Goal: Task Accomplishment & Management: Complete application form

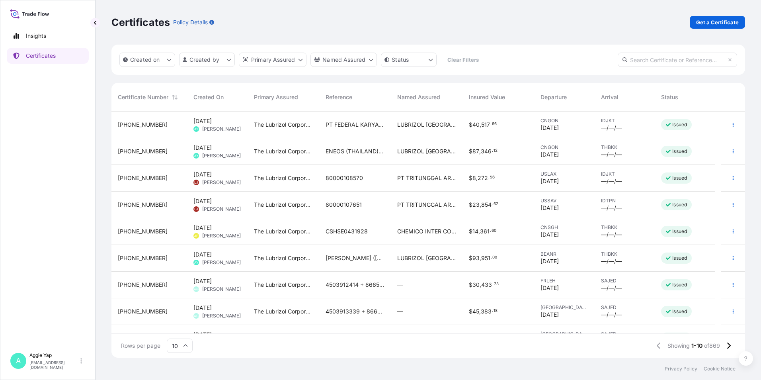
scroll to position [244, 628]
click at [715, 22] on p "Get a Certificate" at bounding box center [717, 22] width 43 height 8
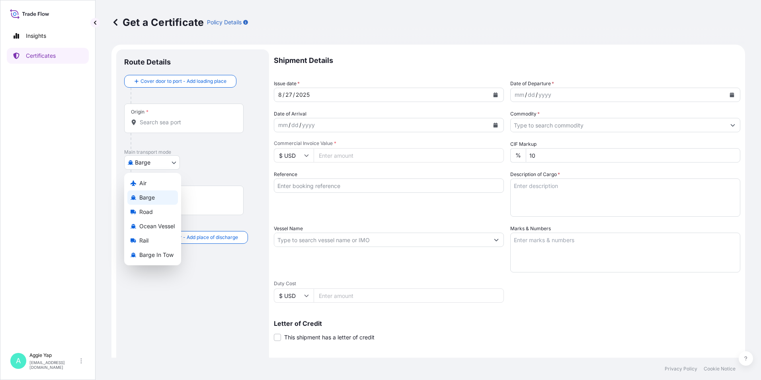
click at [160, 163] on body "Insights Certificates A [PERSON_NAME] [EMAIL_ADDRESS][DOMAIN_NAME] Get a Certif…" at bounding box center [380, 190] width 761 height 380
click at [146, 224] on span "Ocean Vessel" at bounding box center [156, 226] width 35 height 8
select select "Ocean Vessel"
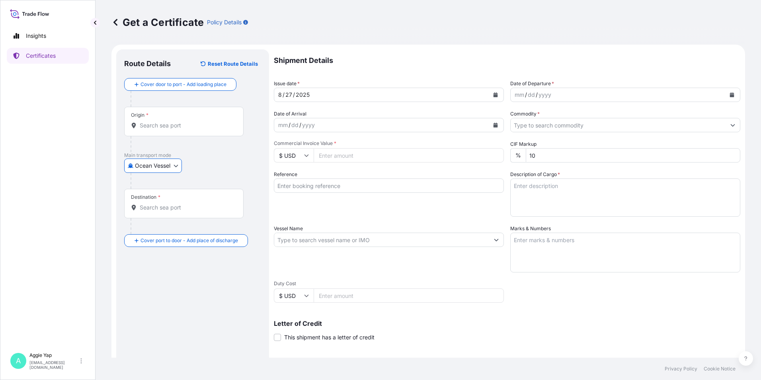
click at [192, 129] on input "Origin *" at bounding box center [187, 125] width 94 height 8
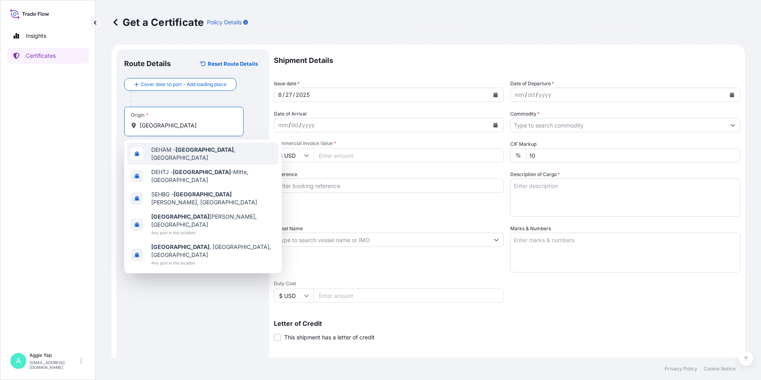
click at [182, 156] on div "DEHAM - [GEOGRAPHIC_DATA] , [GEOGRAPHIC_DATA]" at bounding box center [202, 154] width 151 height 22
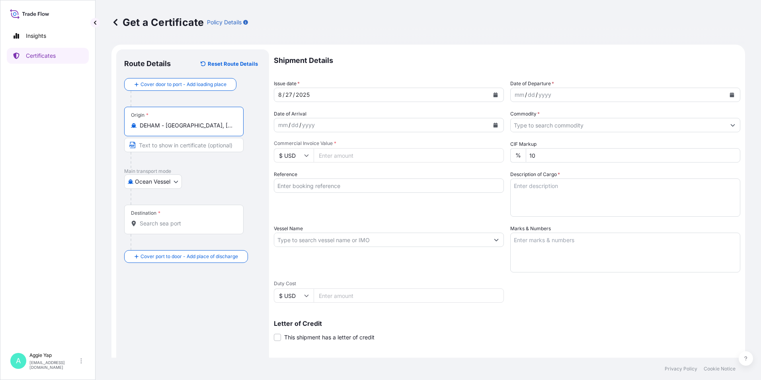
type input "DEHAM - [GEOGRAPHIC_DATA], [GEOGRAPHIC_DATA]"
click at [166, 227] on input "Destination *" at bounding box center [187, 223] width 94 height 8
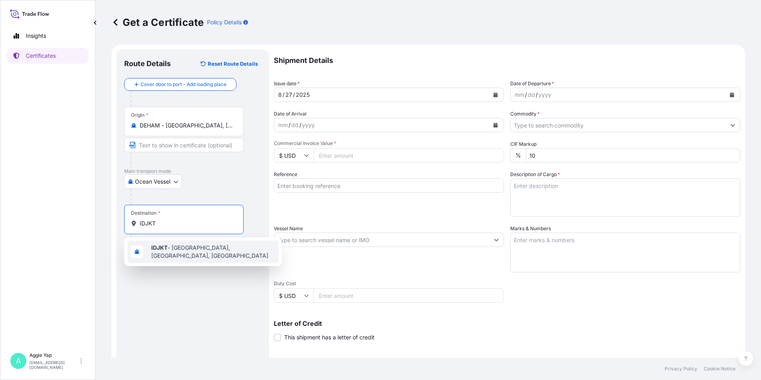
click at [168, 252] on span "IDJKT - [GEOGRAPHIC_DATA], [GEOGRAPHIC_DATA], [GEOGRAPHIC_DATA]" at bounding box center [213, 252] width 124 height 16
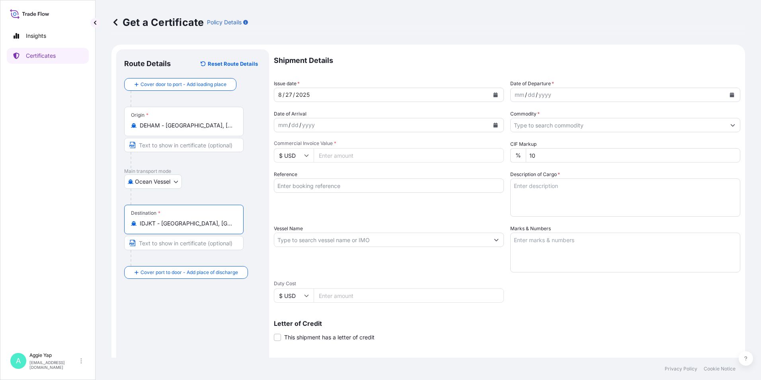
type input "IDJKT - [GEOGRAPHIC_DATA], [GEOGRAPHIC_DATA], [GEOGRAPHIC_DATA]"
click at [493, 94] on icon "Calendar" at bounding box center [495, 94] width 5 height 5
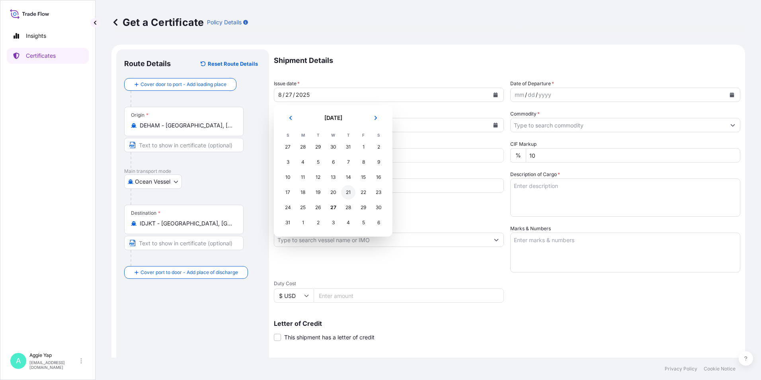
click at [353, 194] on div "21" at bounding box center [348, 192] width 14 height 14
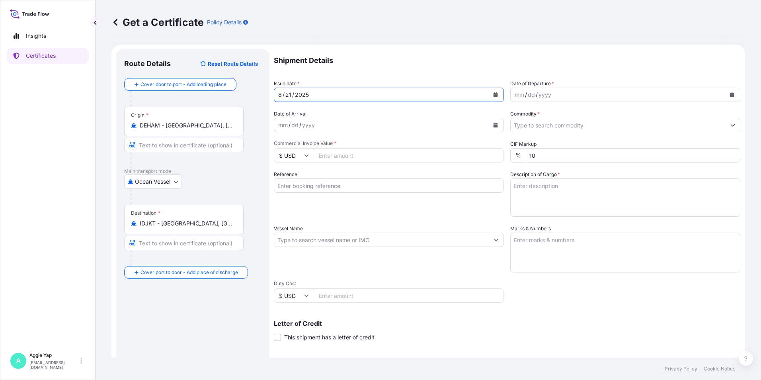
click at [729, 95] on button "Calendar" at bounding box center [732, 94] width 13 height 13
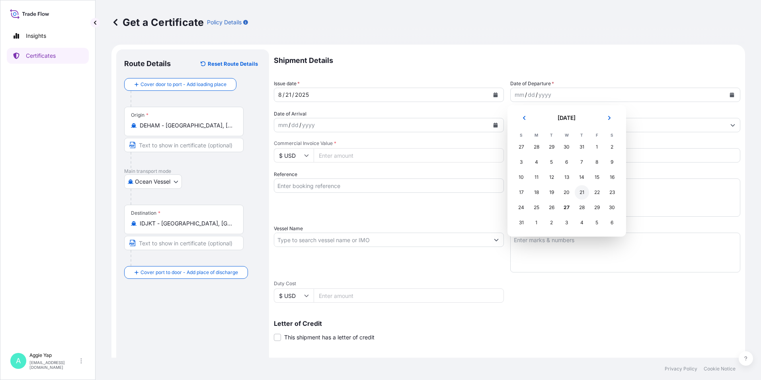
click at [579, 193] on div "21" at bounding box center [582, 192] width 14 height 14
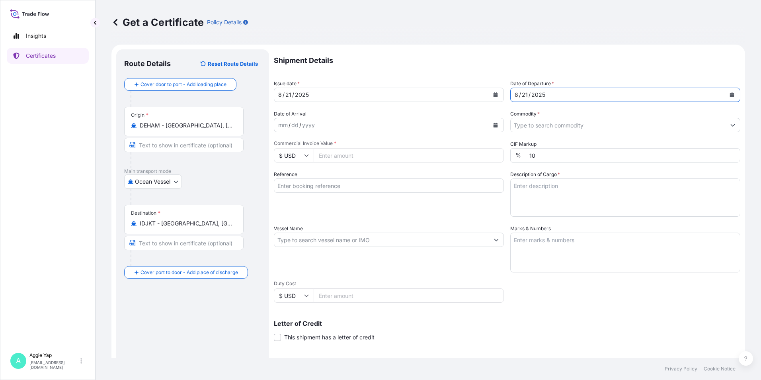
click at [538, 128] on input "Commodity *" at bounding box center [618, 125] width 215 height 14
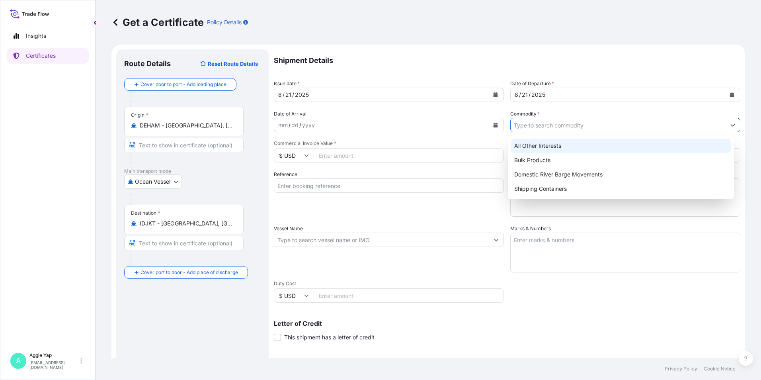
click at [534, 148] on div "All Other Interests" at bounding box center [621, 146] width 220 height 14
type input "All Other Interests"
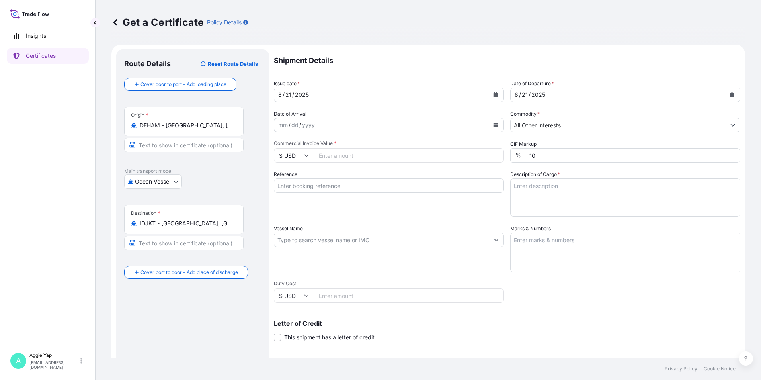
click at [433, 165] on div "Shipment Details Issue date * [DATE] Date of Departure * [DATE] Date of Arrival…" at bounding box center [507, 238] width 467 height 379
click at [434, 162] on input "Commercial Invoice Value *" at bounding box center [409, 155] width 190 height 14
type input "9949.92"
click at [373, 166] on div "Shipment Details Issue date * [DATE] Date of Departure * [DATE] Date of Arrival…" at bounding box center [507, 238] width 467 height 379
click at [426, 188] on input "Reference" at bounding box center [389, 185] width 230 height 14
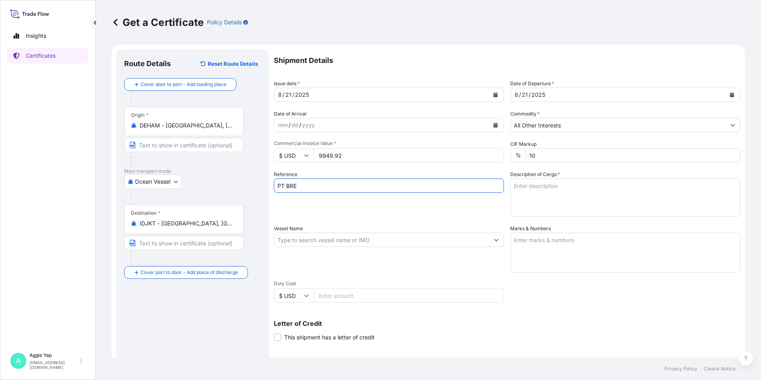
type input "PT BRENNTAG"
click at [324, 240] on input "Vessel Name" at bounding box center [381, 240] width 215 height 14
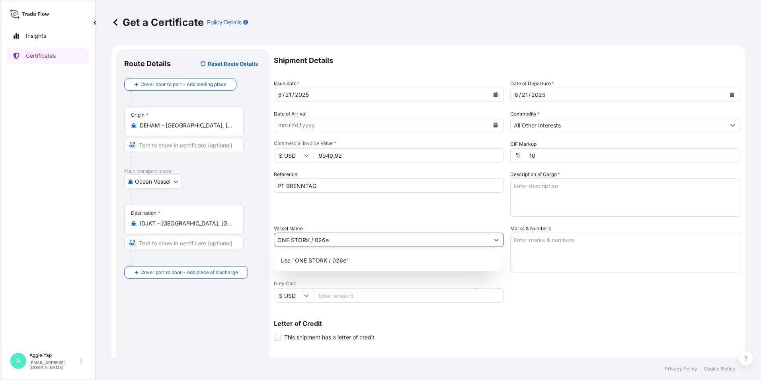
type input "ONE STORK / 026e"
click at [539, 247] on textarea "Marks & Numbers" at bounding box center [625, 253] width 230 height 40
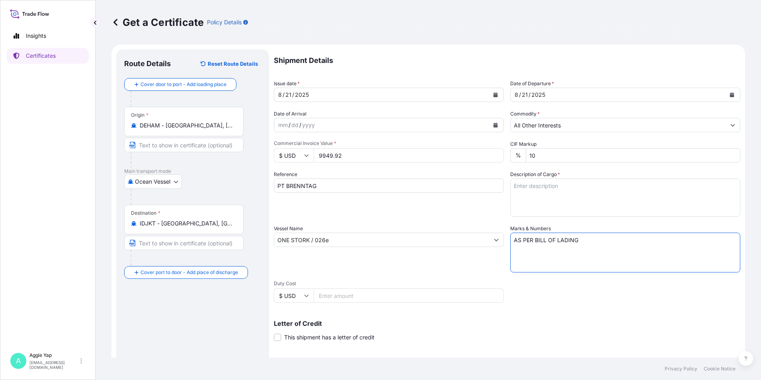
type textarea "AS PER BILL OF LADING"
click at [609, 187] on textarea "Description of Cargo *" at bounding box center [625, 197] width 230 height 38
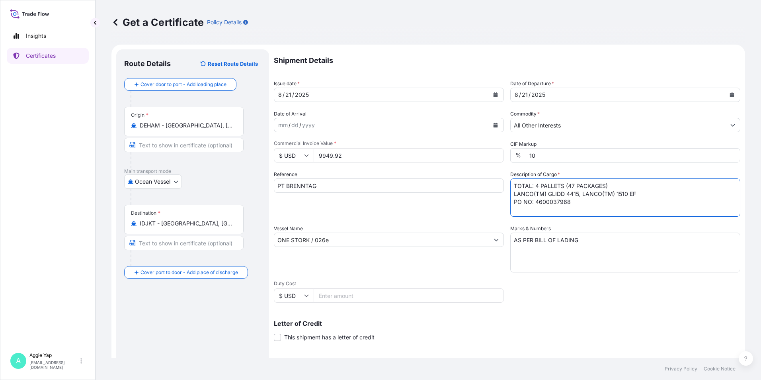
type textarea "TOTAL: 4 PALLETS (47 PACKAGES) LANCO(TM) GLIDD 4415, LANCO(TM) 1510 EF PO NO: 4…"
drag, startPoint x: 451, startPoint y: 214, endPoint x: 437, endPoint y: 223, distance: 16.6
click at [450, 213] on div "Reference PT BRENNTAG" at bounding box center [389, 193] width 230 height 46
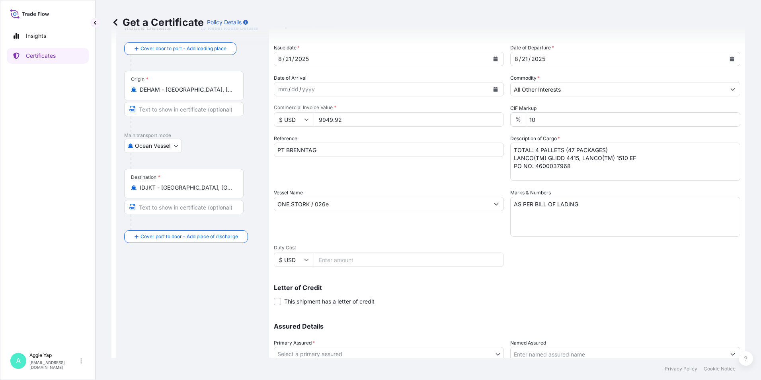
scroll to position [98, 0]
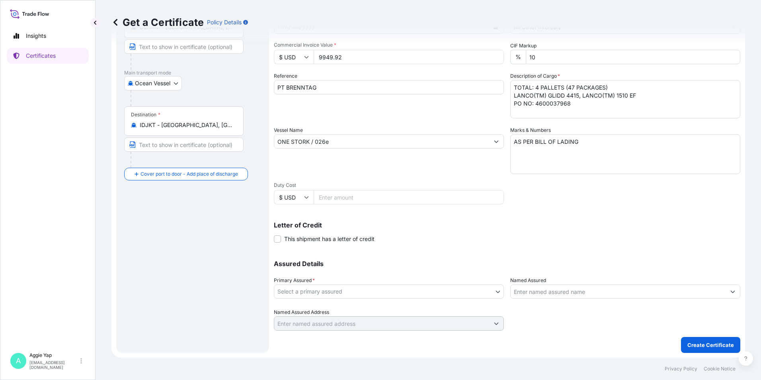
click at [340, 295] on body "Insights Certificates A [PERSON_NAME] [EMAIL_ADDRESS][DOMAIN_NAME] Get a Certif…" at bounding box center [380, 190] width 761 height 380
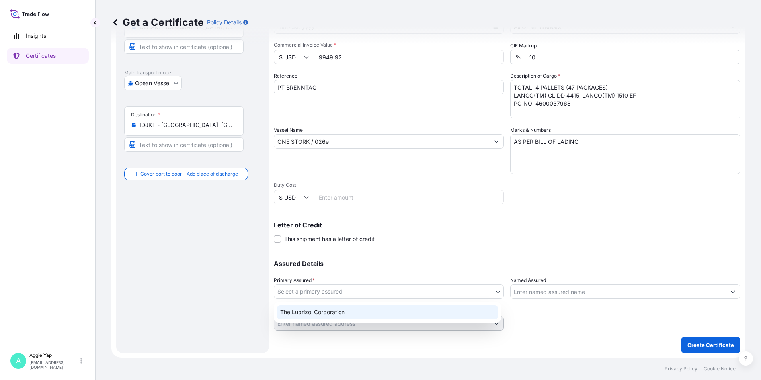
click at [321, 311] on div "The Lubrizol Corporation" at bounding box center [387, 312] width 221 height 14
select select "31566"
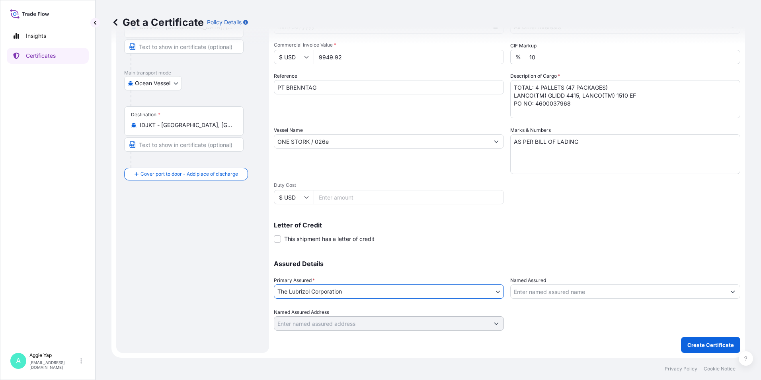
click at [535, 296] on input "Named Assured" at bounding box center [618, 291] width 215 height 14
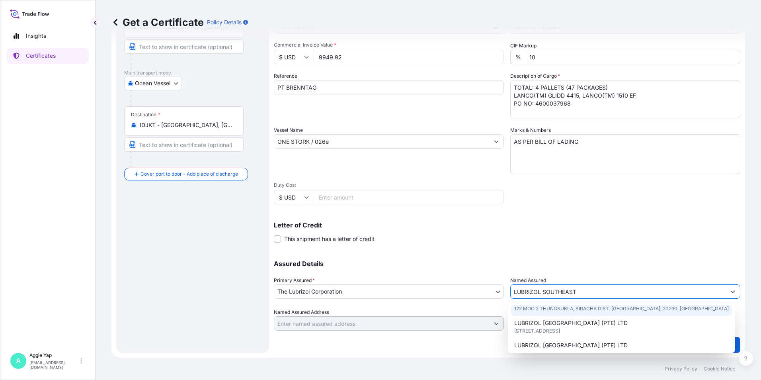
scroll to position [40, 0]
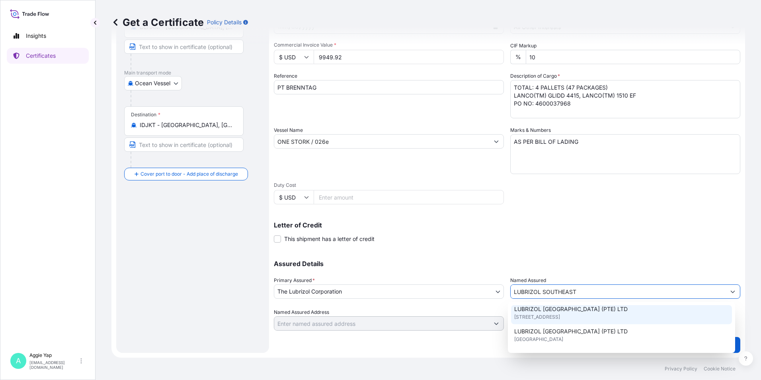
click at [557, 308] on span "LUBRIZOL [GEOGRAPHIC_DATA] (PTE) LTD" at bounding box center [570, 309] width 113 height 8
type input "LUBRIZOL [GEOGRAPHIC_DATA] (PTE) LTD"
type input "[STREET_ADDRESS]"
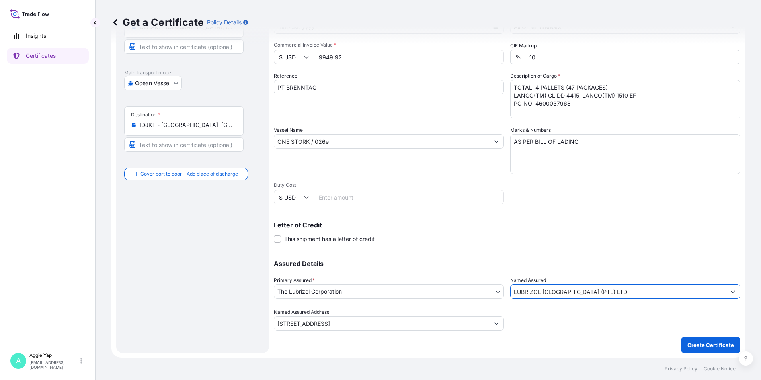
type input "LUBRIZOL [GEOGRAPHIC_DATA] (PTE) LTD"
click at [504, 231] on div "Letter of Credit This shipment has a letter of credit Letter of credit * Letter…" at bounding box center [507, 232] width 467 height 21
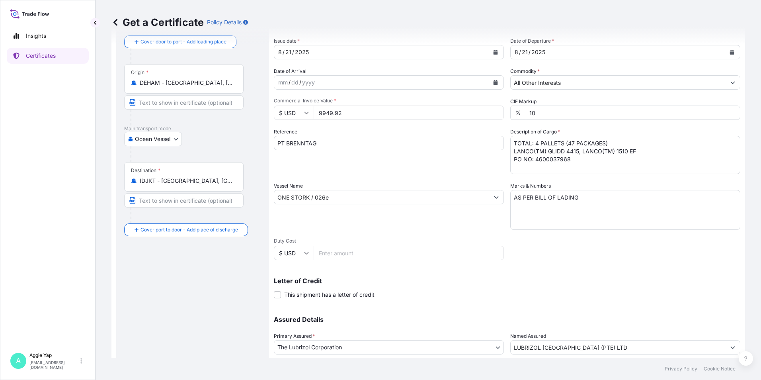
scroll to position [98, 0]
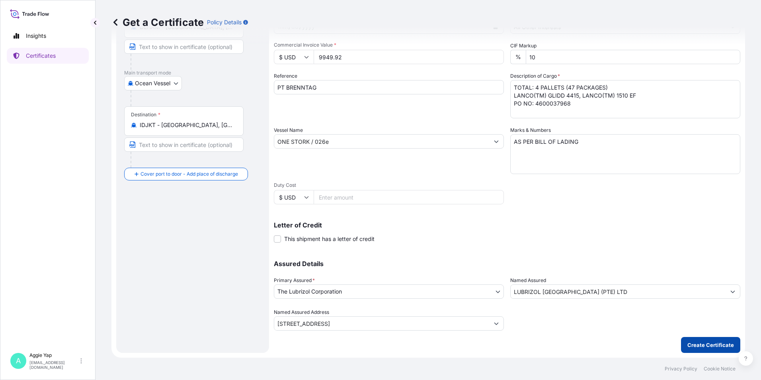
click at [709, 344] on p "Create Certificate" at bounding box center [711, 345] width 47 height 8
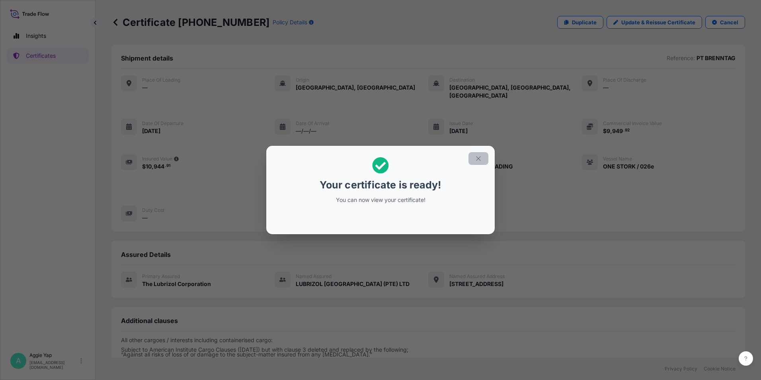
click at [480, 159] on icon "button" at bounding box center [478, 158] width 7 height 7
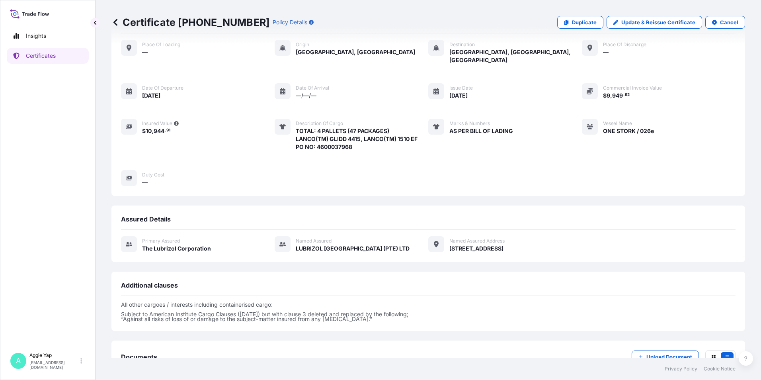
scroll to position [85, 0]
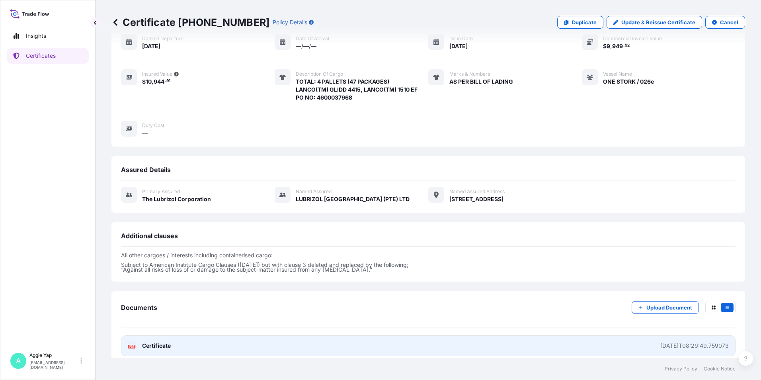
click at [233, 341] on link "PDF Certificate [DATE]T08:29:49.759073" at bounding box center [428, 345] width 615 height 21
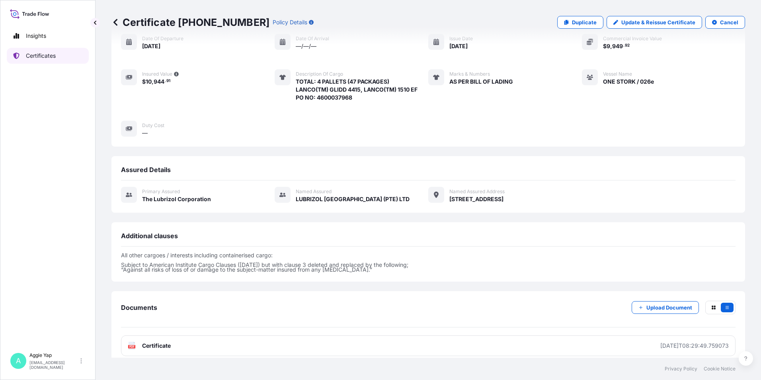
click at [69, 61] on link "Certificates" at bounding box center [48, 56] width 82 height 16
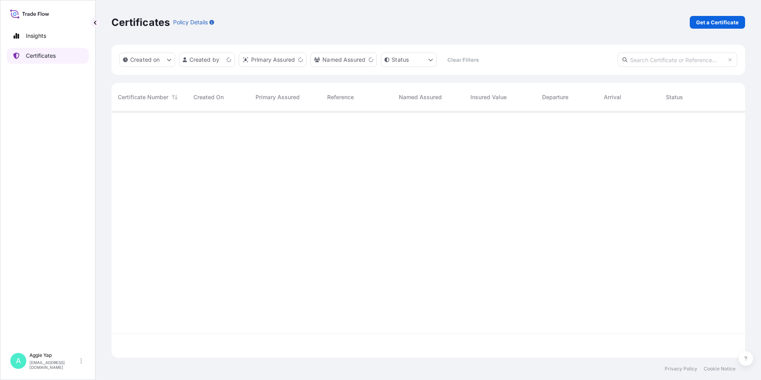
scroll to position [244, 628]
click at [724, 24] on p "Get a Certificate" at bounding box center [717, 22] width 43 height 8
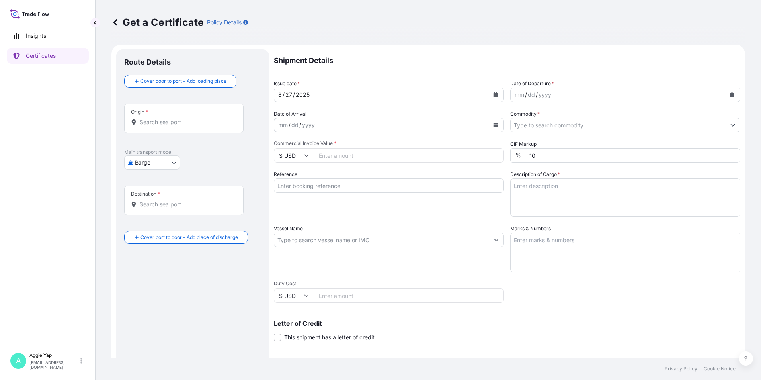
click at [150, 166] on body "Insights Certificates A [PERSON_NAME] [EMAIL_ADDRESS][DOMAIN_NAME] Get a Certif…" at bounding box center [380, 190] width 761 height 380
click at [166, 229] on span "Ocean Vessel" at bounding box center [156, 226] width 35 height 8
select select "Ocean Vessel"
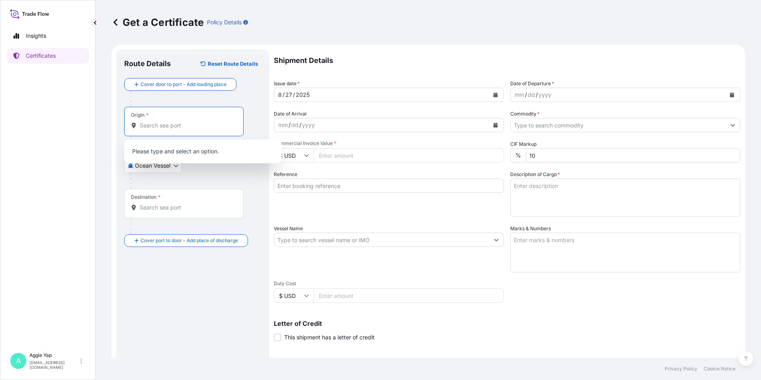
click at [182, 127] on input "Origin *" at bounding box center [187, 125] width 94 height 8
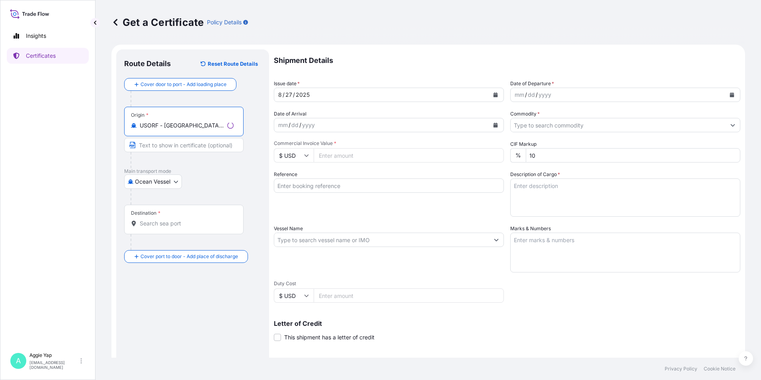
type input "USORF - [GEOGRAPHIC_DATA], [GEOGRAPHIC_DATA]"
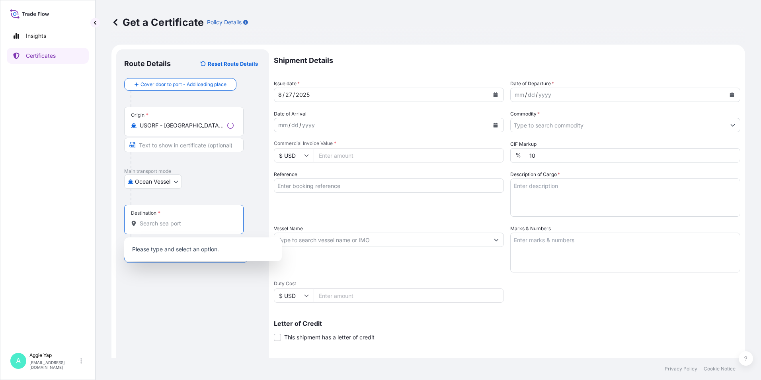
click at [177, 223] on input "Destination *" at bounding box center [187, 223] width 94 height 8
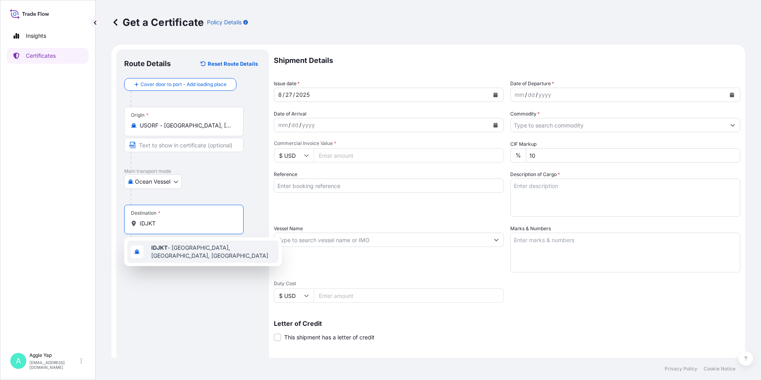
click at [189, 250] on span "IDJKT - [GEOGRAPHIC_DATA], [GEOGRAPHIC_DATA], [GEOGRAPHIC_DATA]" at bounding box center [213, 252] width 124 height 16
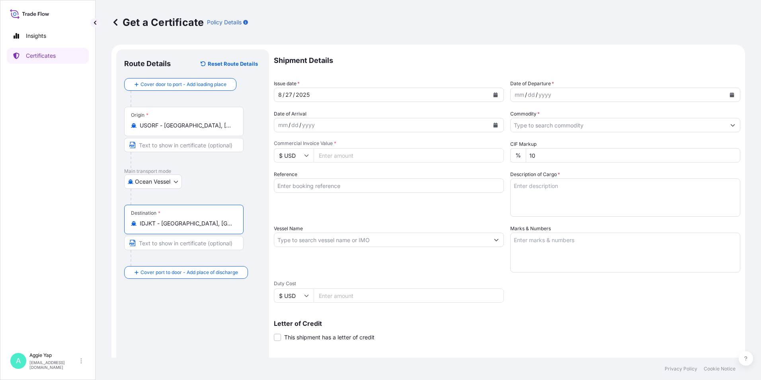
type input "IDJKT - [GEOGRAPHIC_DATA], [GEOGRAPHIC_DATA], [GEOGRAPHIC_DATA]"
click at [493, 96] on icon "Calendar" at bounding box center [495, 94] width 5 height 5
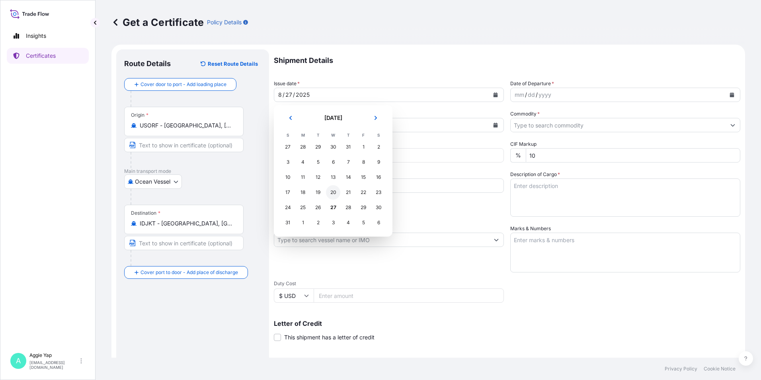
click at [336, 195] on div "20" at bounding box center [333, 192] width 14 height 14
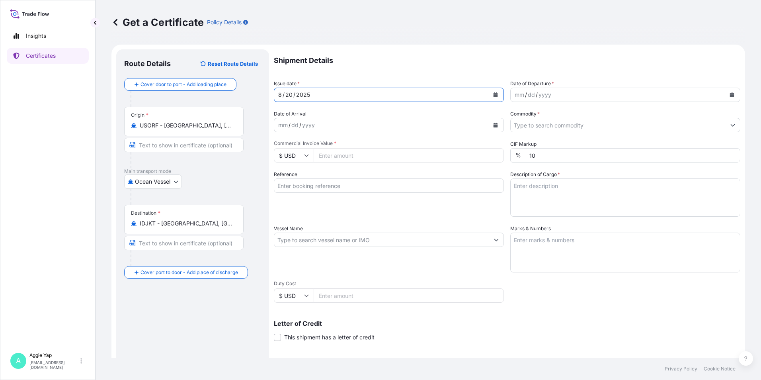
click at [730, 95] on icon "Calendar" at bounding box center [732, 94] width 4 height 5
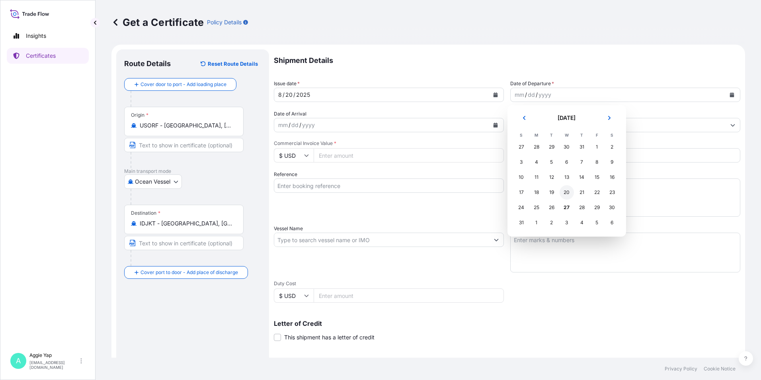
click at [572, 193] on div "20" at bounding box center [567, 192] width 14 height 14
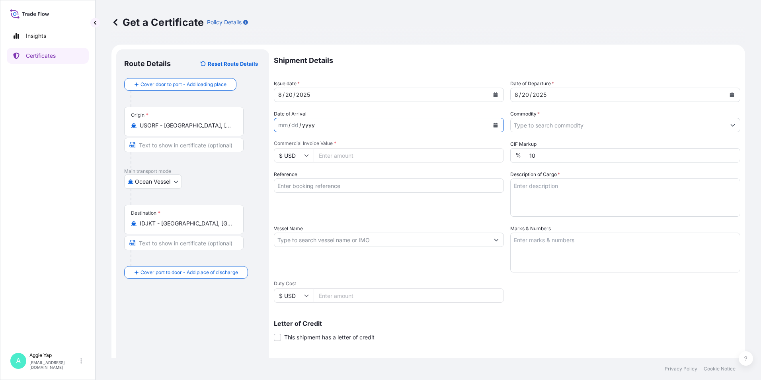
click at [487, 111] on div "Date of Arrival mm / dd / yyyy" at bounding box center [389, 121] width 230 height 22
click at [552, 128] on input "Commodity *" at bounding box center [618, 125] width 215 height 14
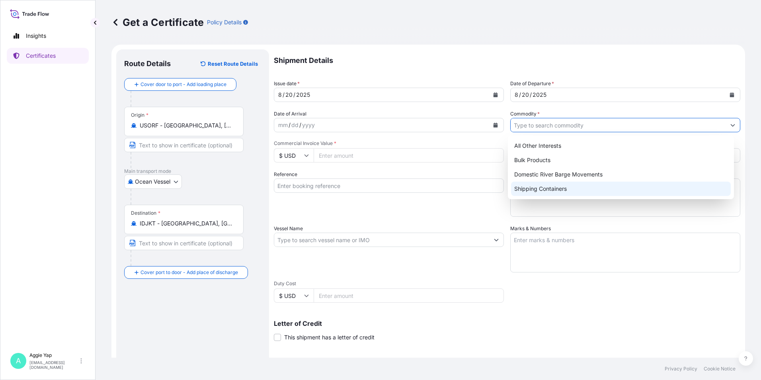
click at [552, 192] on div "Shipping Containers" at bounding box center [621, 189] width 220 height 14
type input "Shipping Containers"
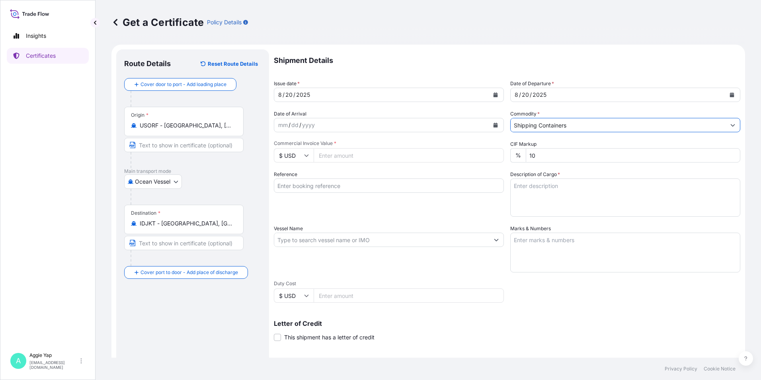
click at [440, 139] on div "Shipment Details Issue date * [DATE] Date of Departure * [DATE] Date of Arrival…" at bounding box center [507, 238] width 467 height 379
click at [405, 154] on input "Commercial Invoice Value *" at bounding box center [409, 155] width 190 height 14
type input "81356.16"
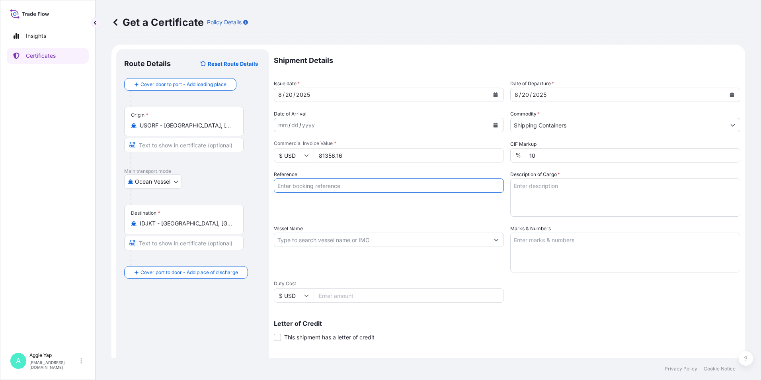
drag, startPoint x: 389, startPoint y: 183, endPoint x: 413, endPoint y: 185, distance: 23.6
click at [389, 183] on input "Reference" at bounding box center [389, 185] width 230 height 14
type input "PT TRITUNGGAL ARTHAMAKMUR"
click at [311, 242] on input "Vessel Name" at bounding box center [381, 240] width 215 height 14
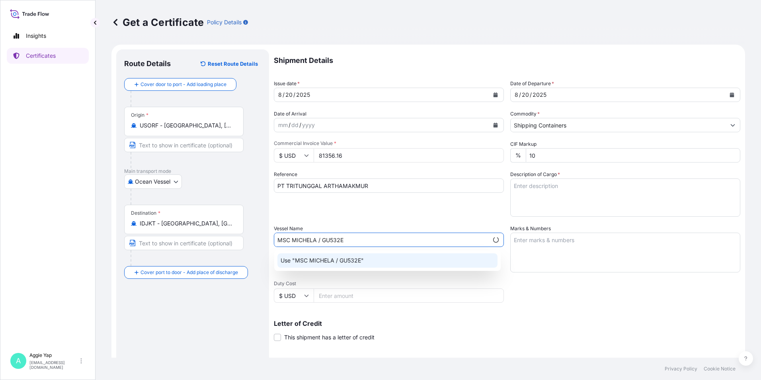
click at [360, 257] on p "Use "MSC MICHELA / GU532E"" at bounding box center [322, 260] width 83 height 8
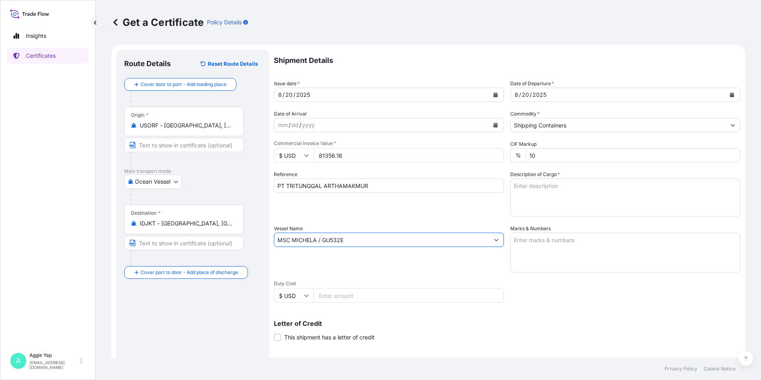
type input "MSC MICHELA / GU532E"
click at [577, 239] on textarea "Marks & Numbers" at bounding box center [625, 253] width 230 height 40
type textarea "AS PER BILL OF LADING"
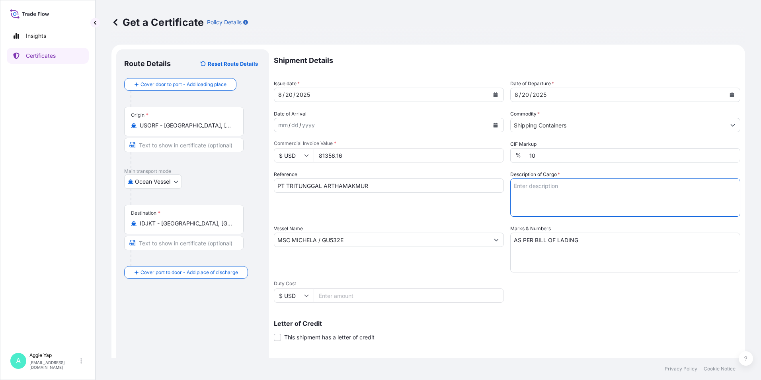
click at [563, 187] on textarea "Description of Cargo *" at bounding box center [625, 197] width 230 height 38
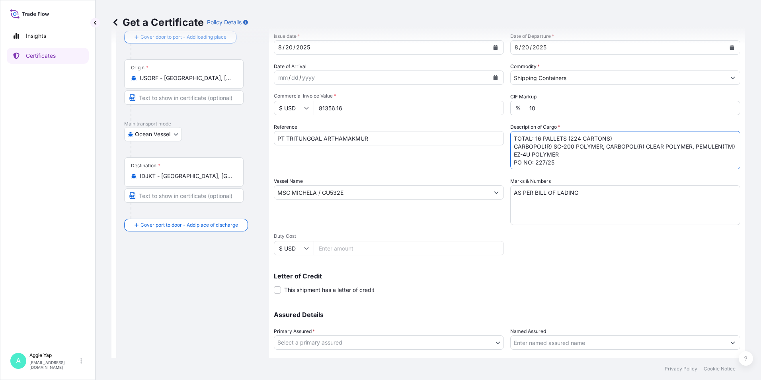
scroll to position [98, 0]
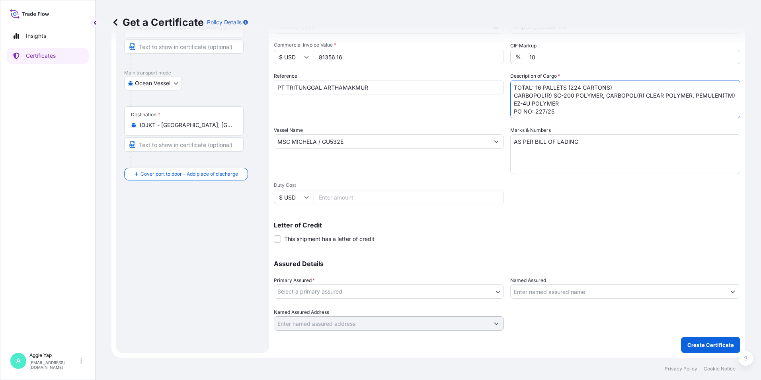
type textarea "TOTAL: 16 PALLETS (224 CARTONS) CARBOPOL(R) SC-200 POLYMER, CARBOPOL(R) CLEAR P…"
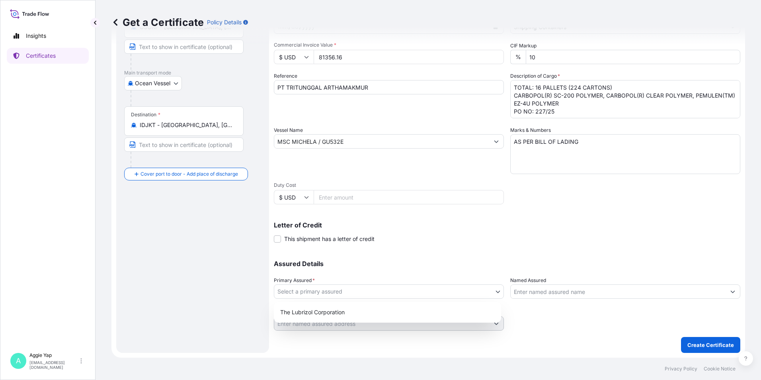
click at [367, 291] on body "Insights Certificates A [PERSON_NAME] [EMAIL_ADDRESS][DOMAIN_NAME] Get a Certif…" at bounding box center [380, 190] width 761 height 380
click at [325, 308] on div "The Lubrizol Corporation" at bounding box center [387, 312] width 221 height 14
select select "31566"
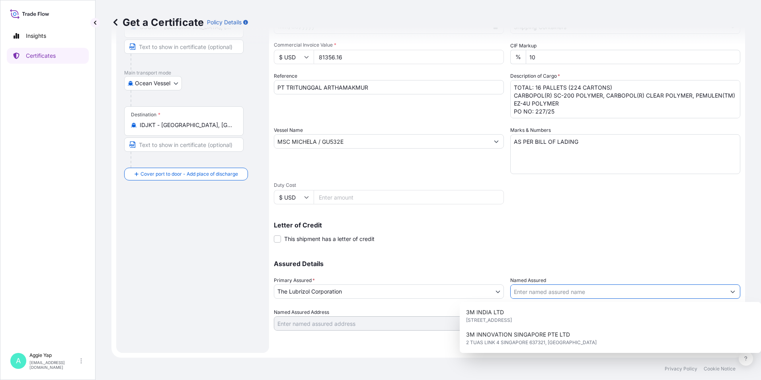
click at [528, 291] on input "Named Assured" at bounding box center [618, 291] width 215 height 14
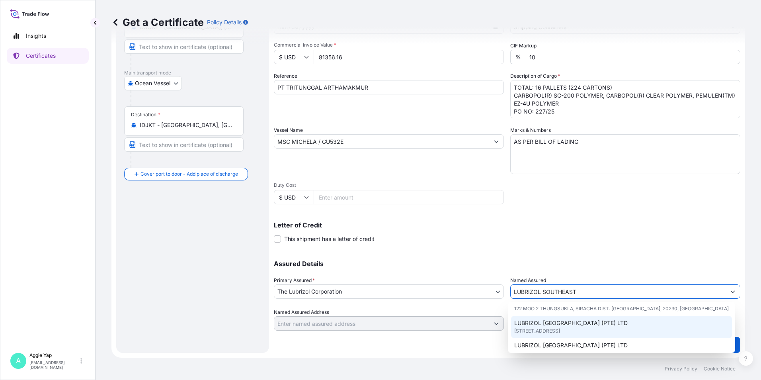
scroll to position [40, 0]
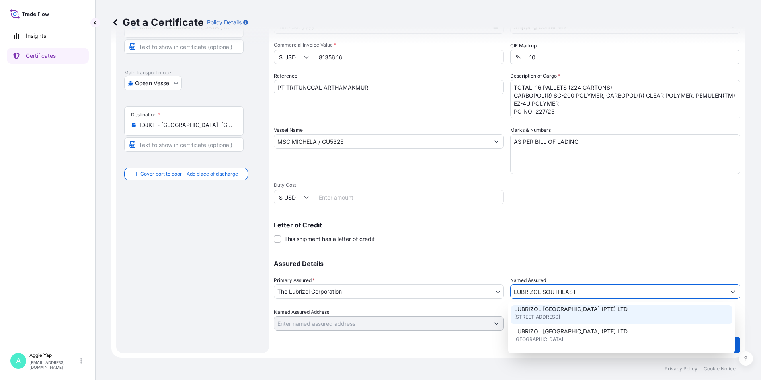
click at [560, 318] on span "[STREET_ADDRESS]" at bounding box center [537, 317] width 46 height 8
type input "LUBRIZOL [GEOGRAPHIC_DATA] (PTE) LTD"
type input "[STREET_ADDRESS]"
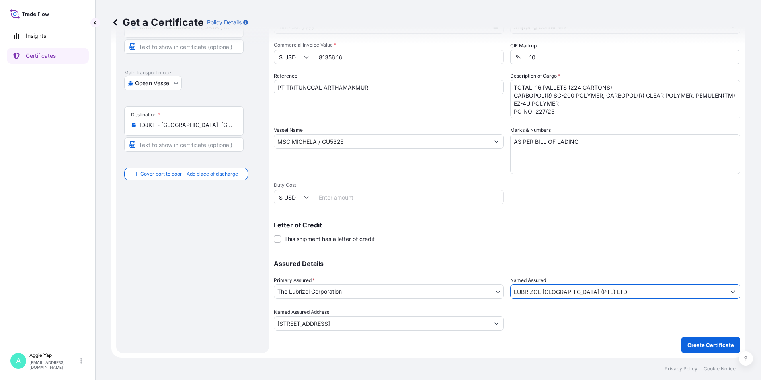
type input "LUBRIZOL [GEOGRAPHIC_DATA] (PTE) LTD"
click at [573, 248] on div "Shipment Details Issue date * [DATE] Date of Departure * [DATE] Date of Arrival…" at bounding box center [507, 140] width 467 height 379
click at [696, 343] on p "Create Certificate" at bounding box center [711, 345] width 47 height 8
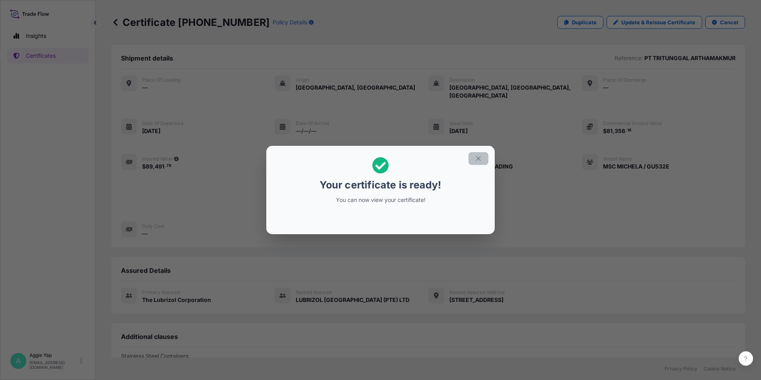
click at [478, 163] on button "button" at bounding box center [479, 158] width 20 height 13
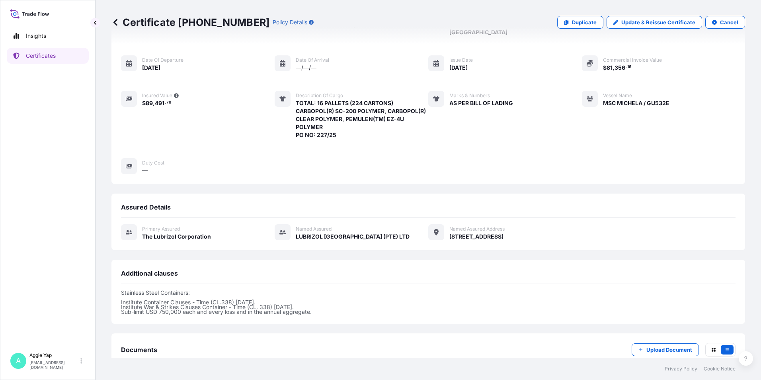
scroll to position [106, 0]
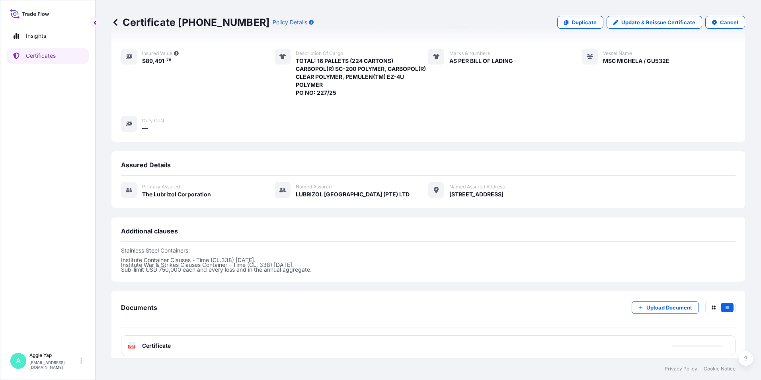
click at [180, 338] on div "PDF Certificate" at bounding box center [428, 345] width 615 height 21
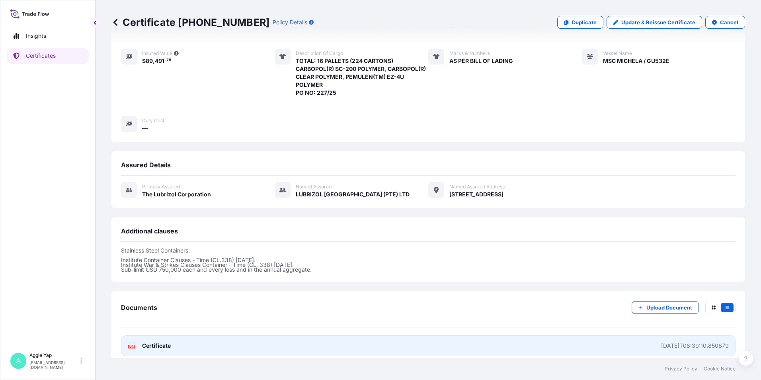
click at [188, 336] on link "PDF Certificate [DATE]T08:39:10.850679" at bounding box center [428, 345] width 615 height 21
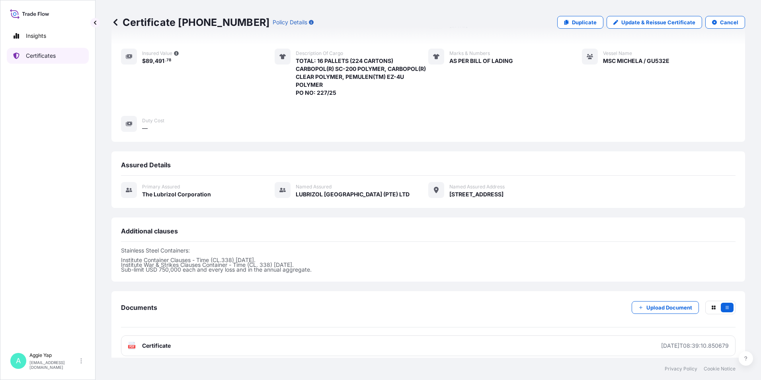
click at [46, 57] on p "Certificates" at bounding box center [41, 56] width 30 height 8
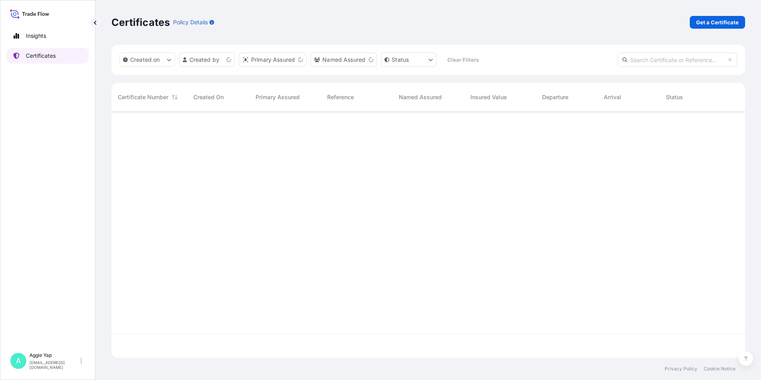
scroll to position [244, 628]
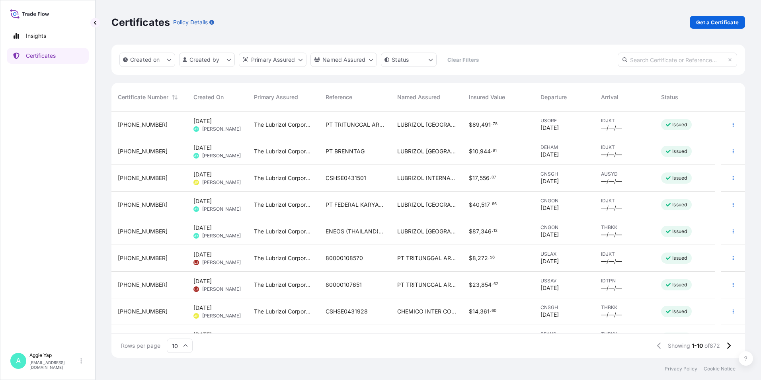
click at [425, 20] on div "Certificates Policy Details Get a Certificate" at bounding box center [428, 22] width 634 height 13
